Goal: Task Accomplishment & Management: Use online tool/utility

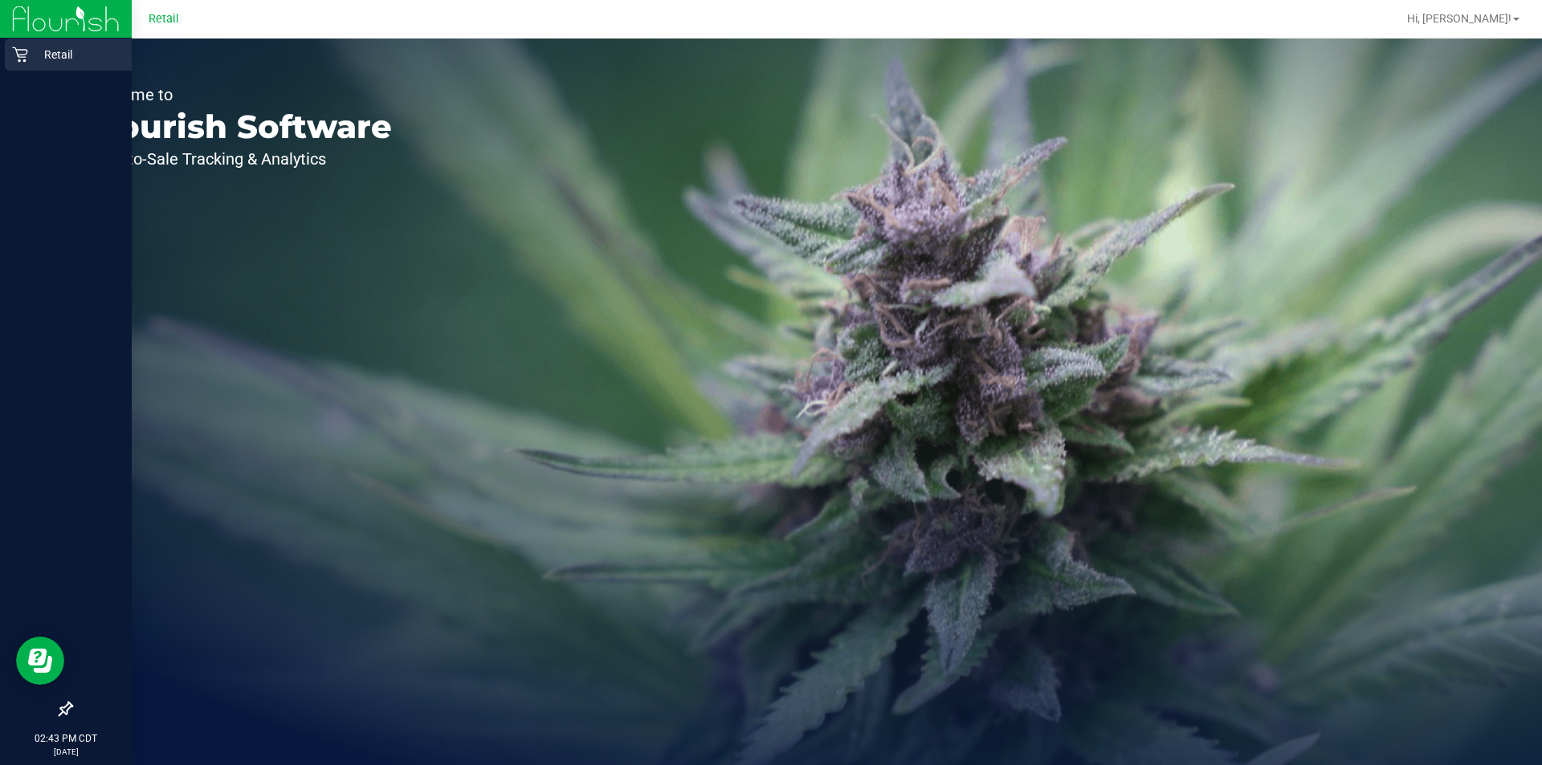
click at [25, 57] on icon at bounding box center [19, 54] width 15 height 15
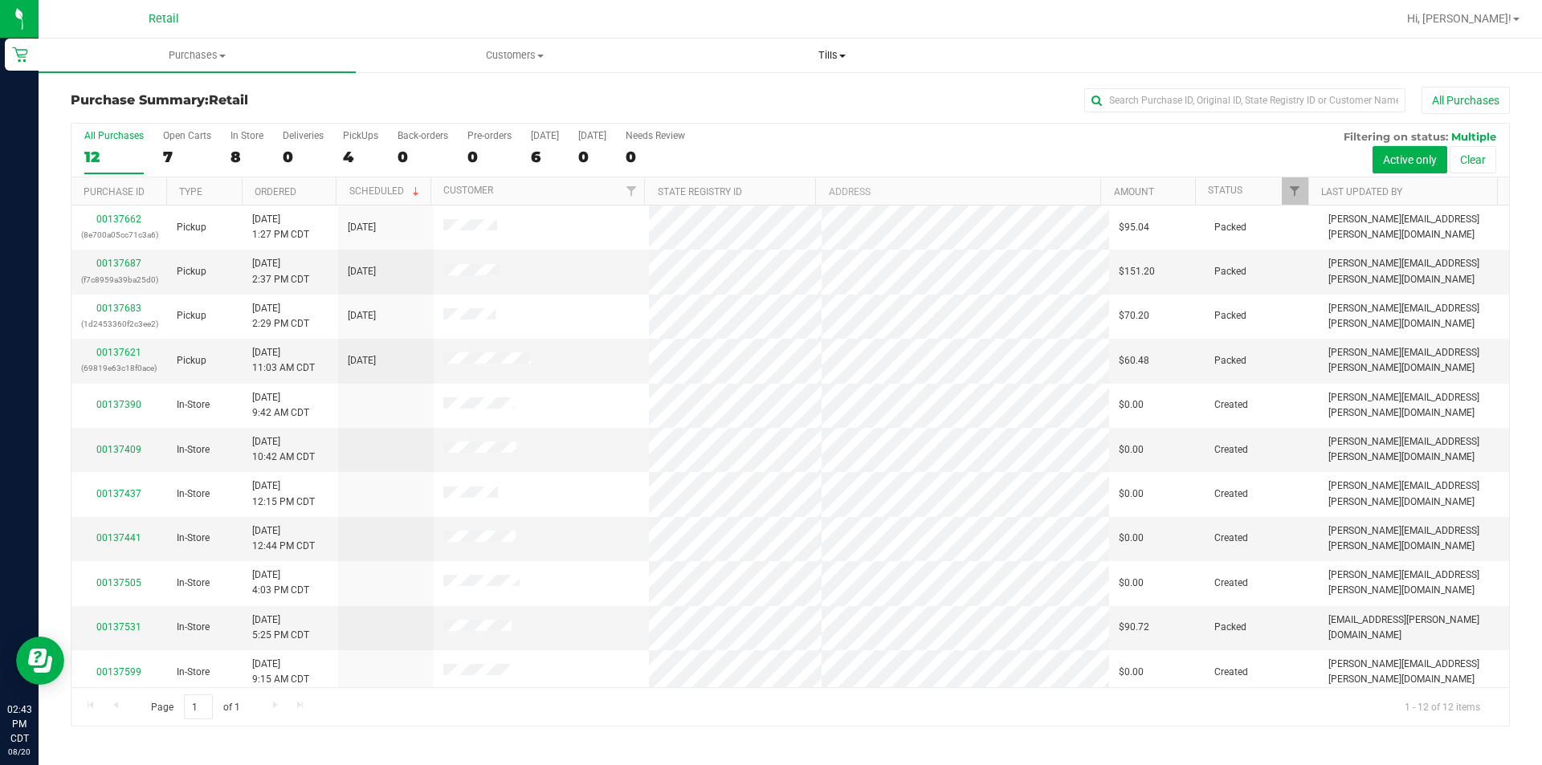
click at [841, 65] on uib-tab-heading "Tills Manage tills" at bounding box center [832, 55] width 316 height 32
click at [750, 92] on span "Manage tills" at bounding box center [727, 97] width 108 height 14
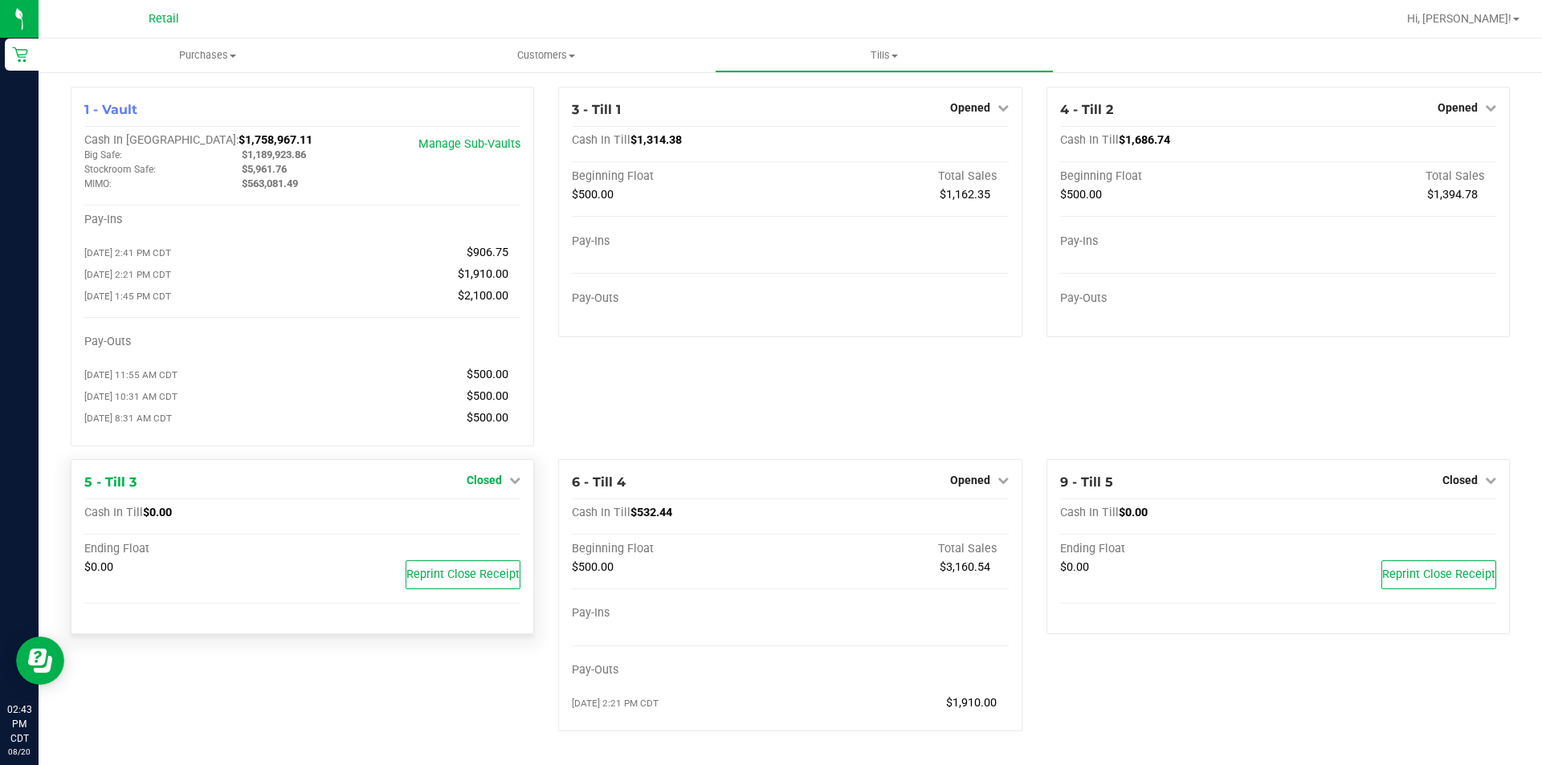
click at [488, 487] on span "Closed" at bounding box center [484, 480] width 35 height 13
click at [494, 520] on link "Open Till" at bounding box center [484, 513] width 43 height 13
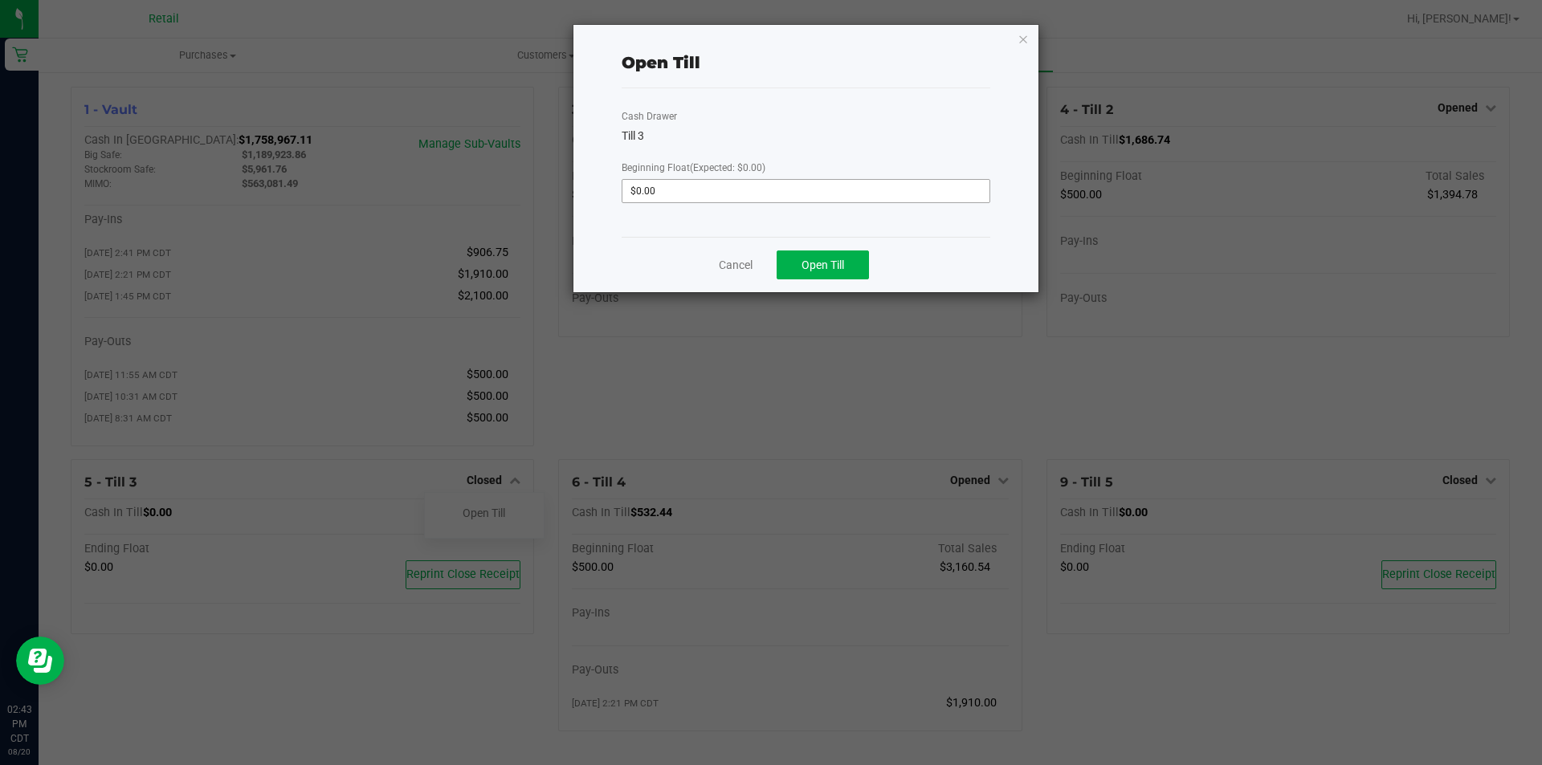
click at [691, 190] on input "$0.00" at bounding box center [805, 191] width 367 height 22
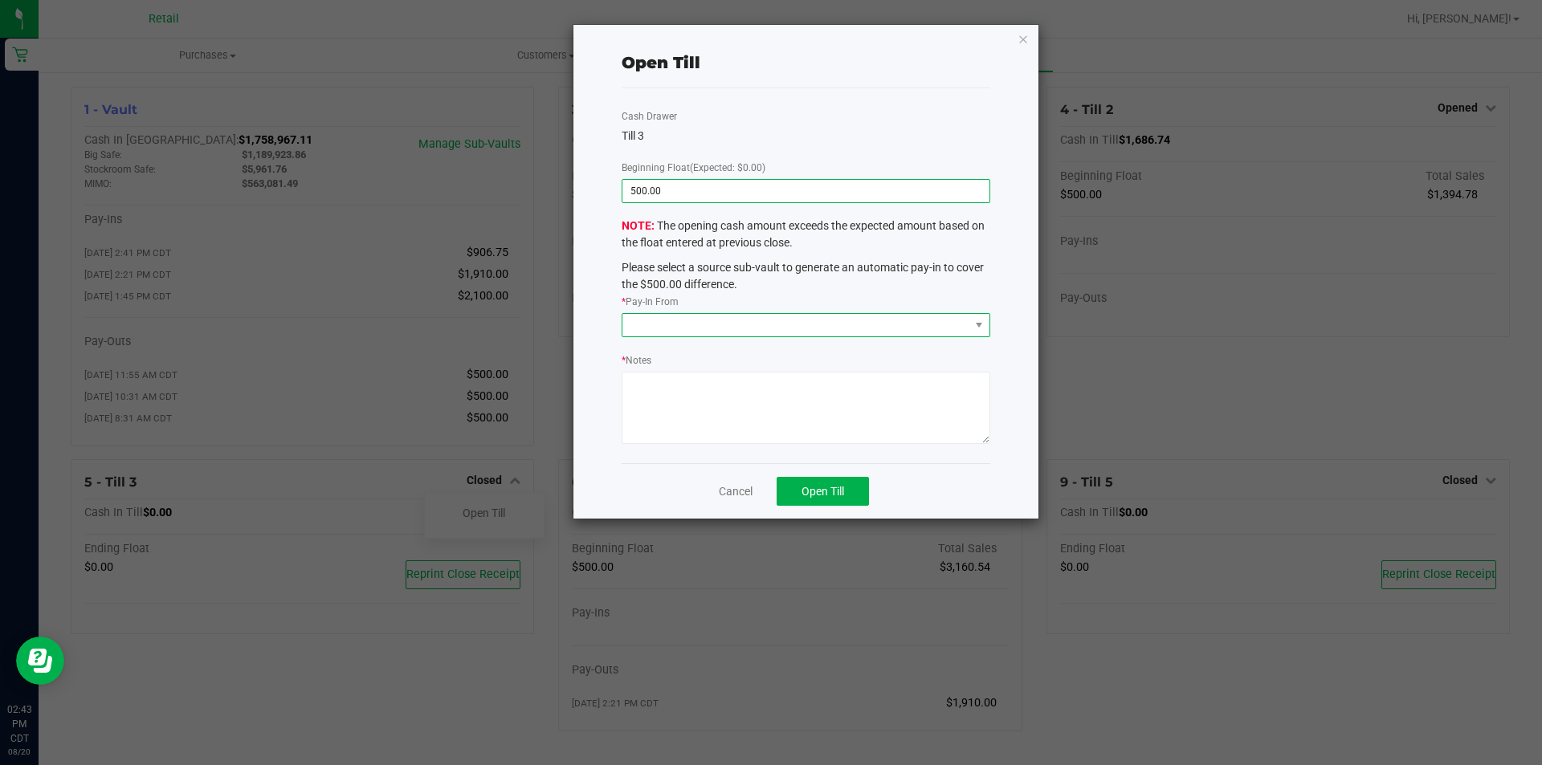
click at [681, 328] on span at bounding box center [795, 325] width 347 height 22
type input "$500.00"
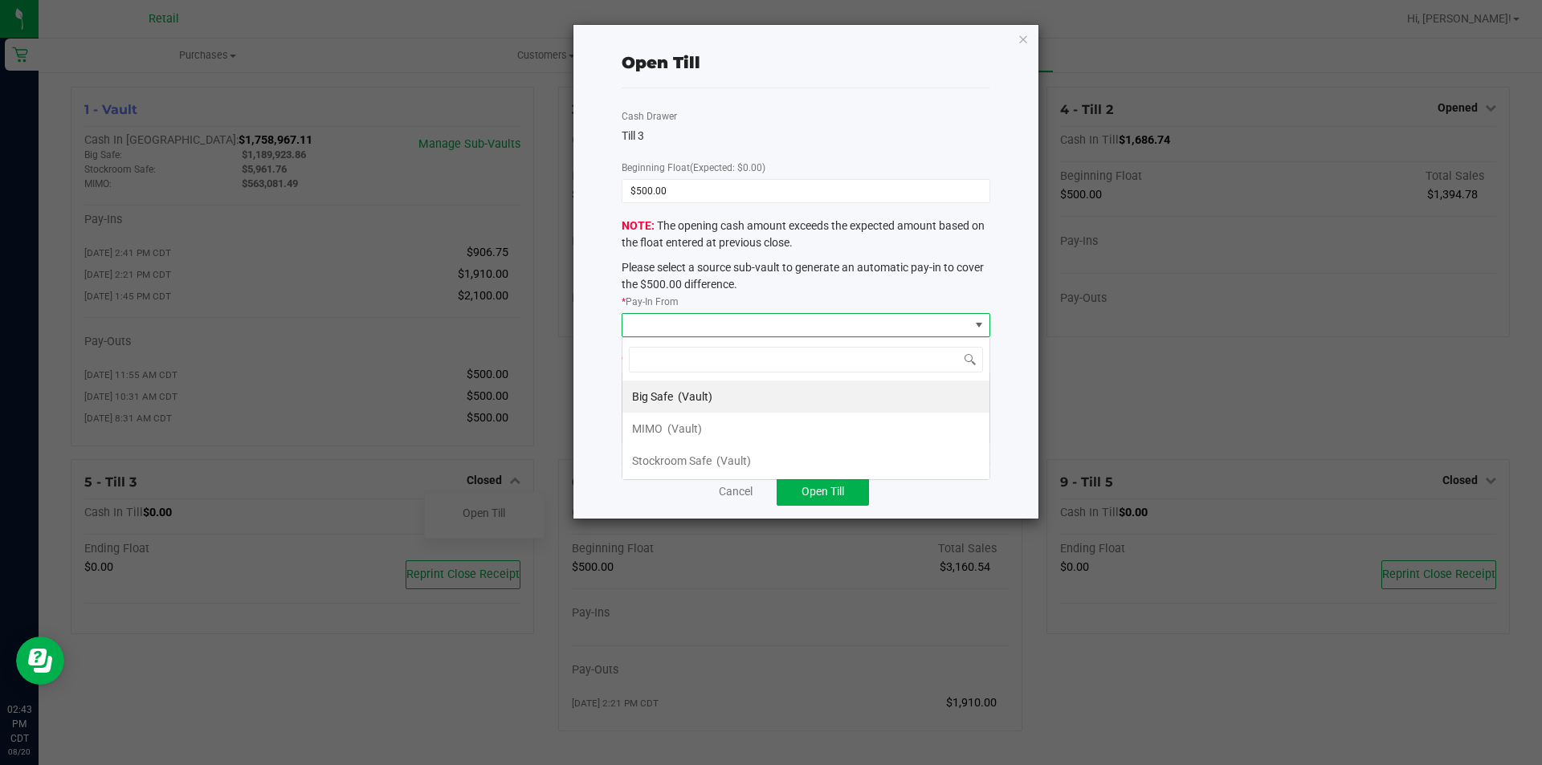
scroll to position [24, 368]
click at [658, 434] on span "MIMO" at bounding box center [647, 428] width 31 height 13
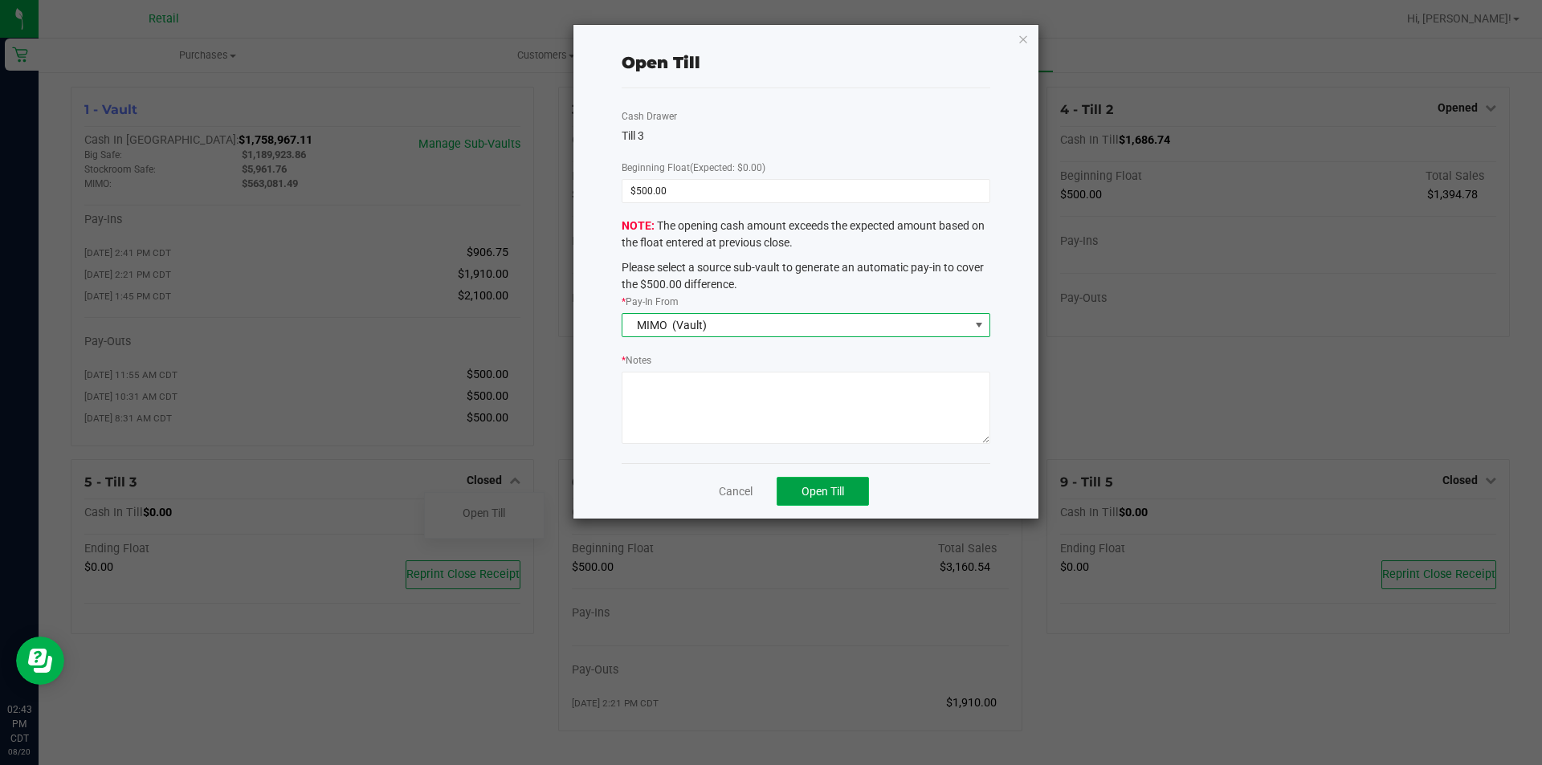
click at [818, 495] on span "Open Till" at bounding box center [823, 491] width 43 height 13
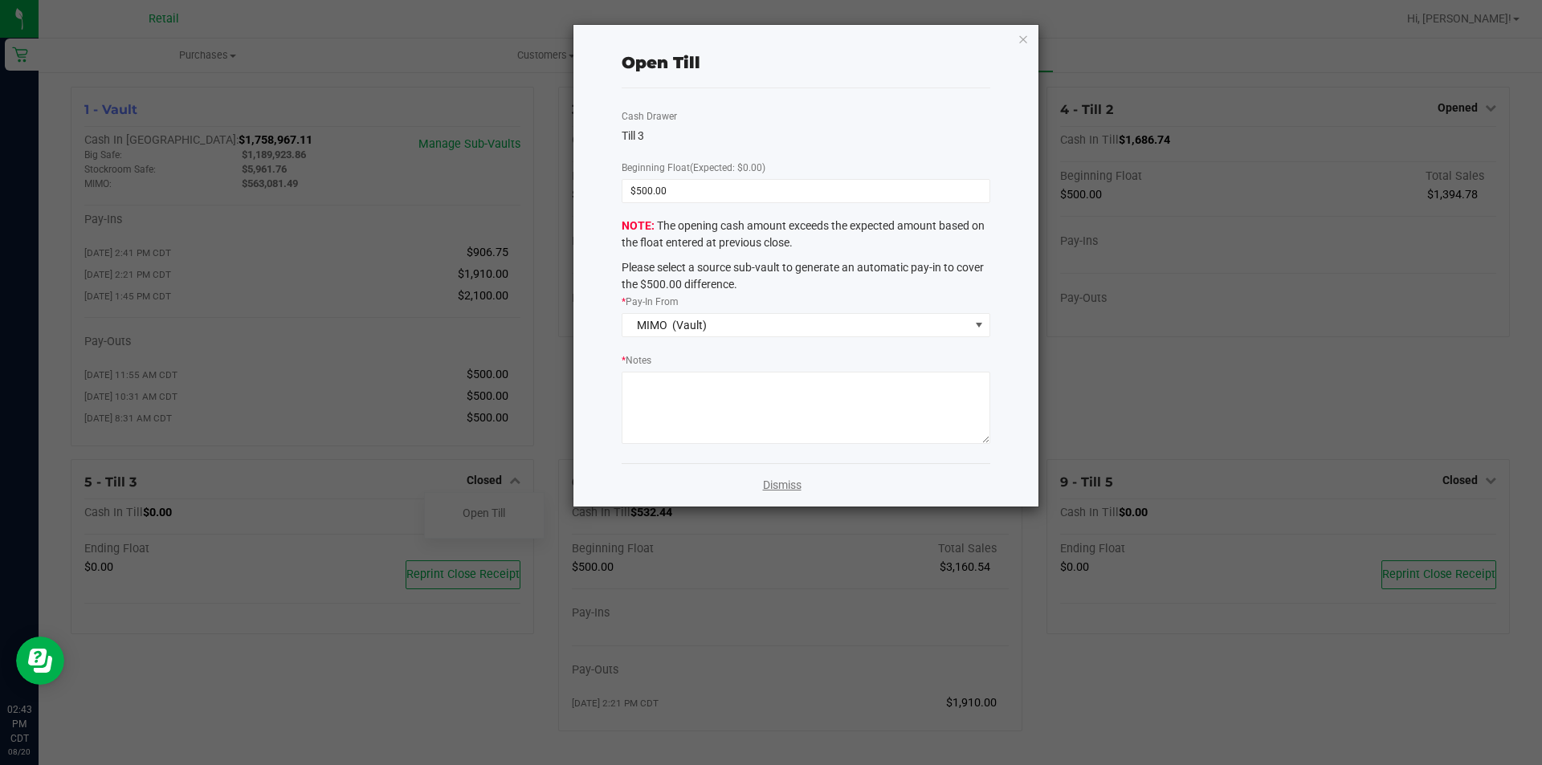
click at [782, 489] on link "Dismiss" at bounding box center [782, 485] width 39 height 17
